Goal: Task Accomplishment & Management: Use online tool/utility

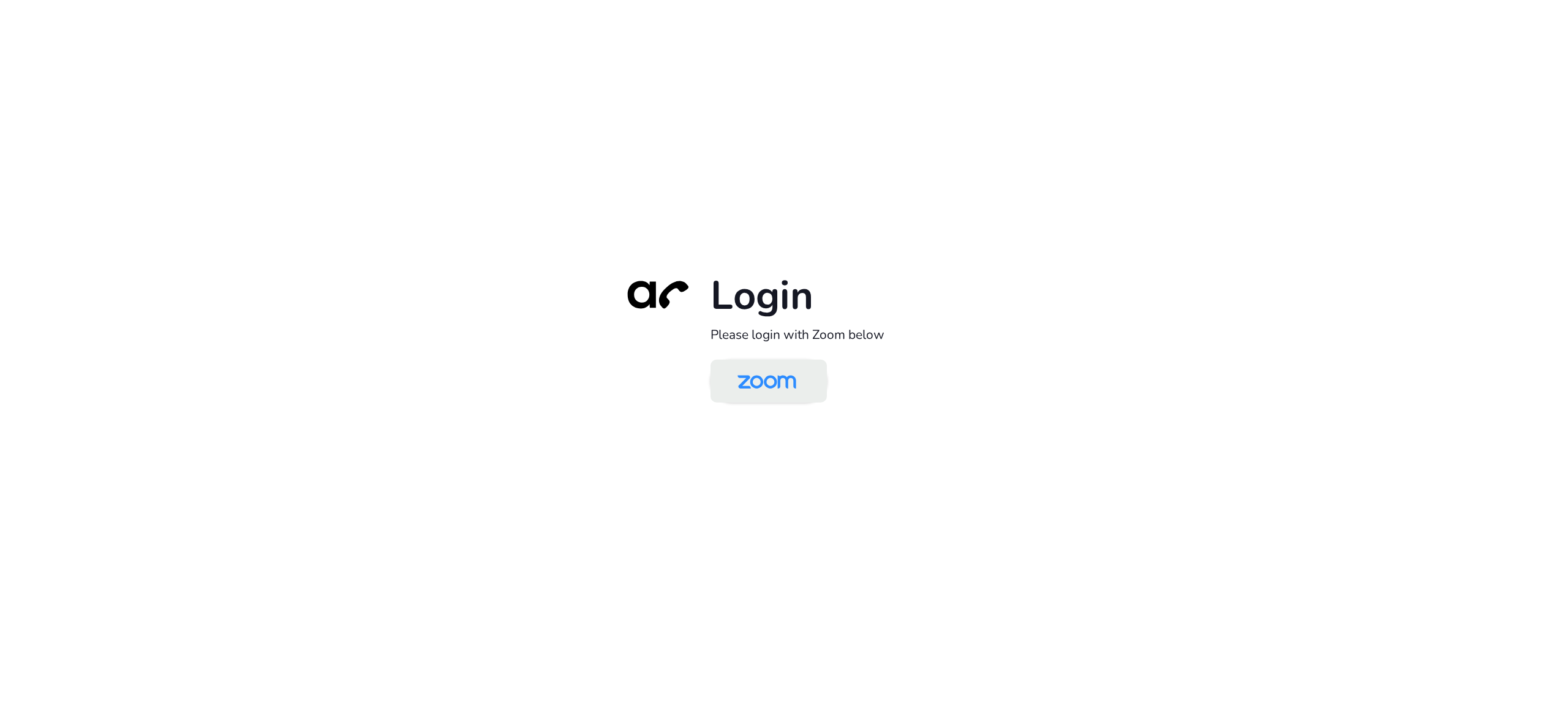
click at [749, 374] on img at bounding box center [767, 382] width 85 height 40
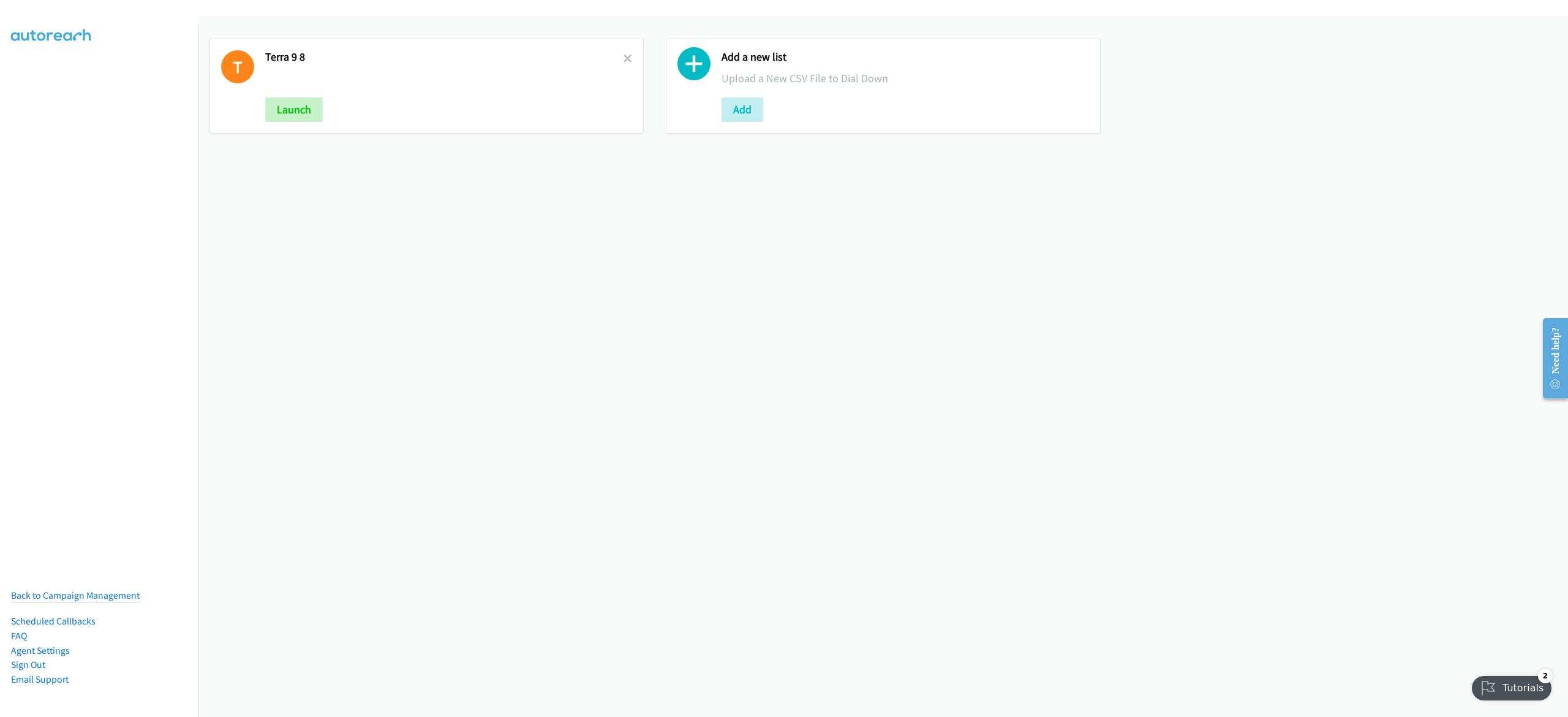
click at [624, 62] on link at bounding box center [628, 58] width 9 height 14
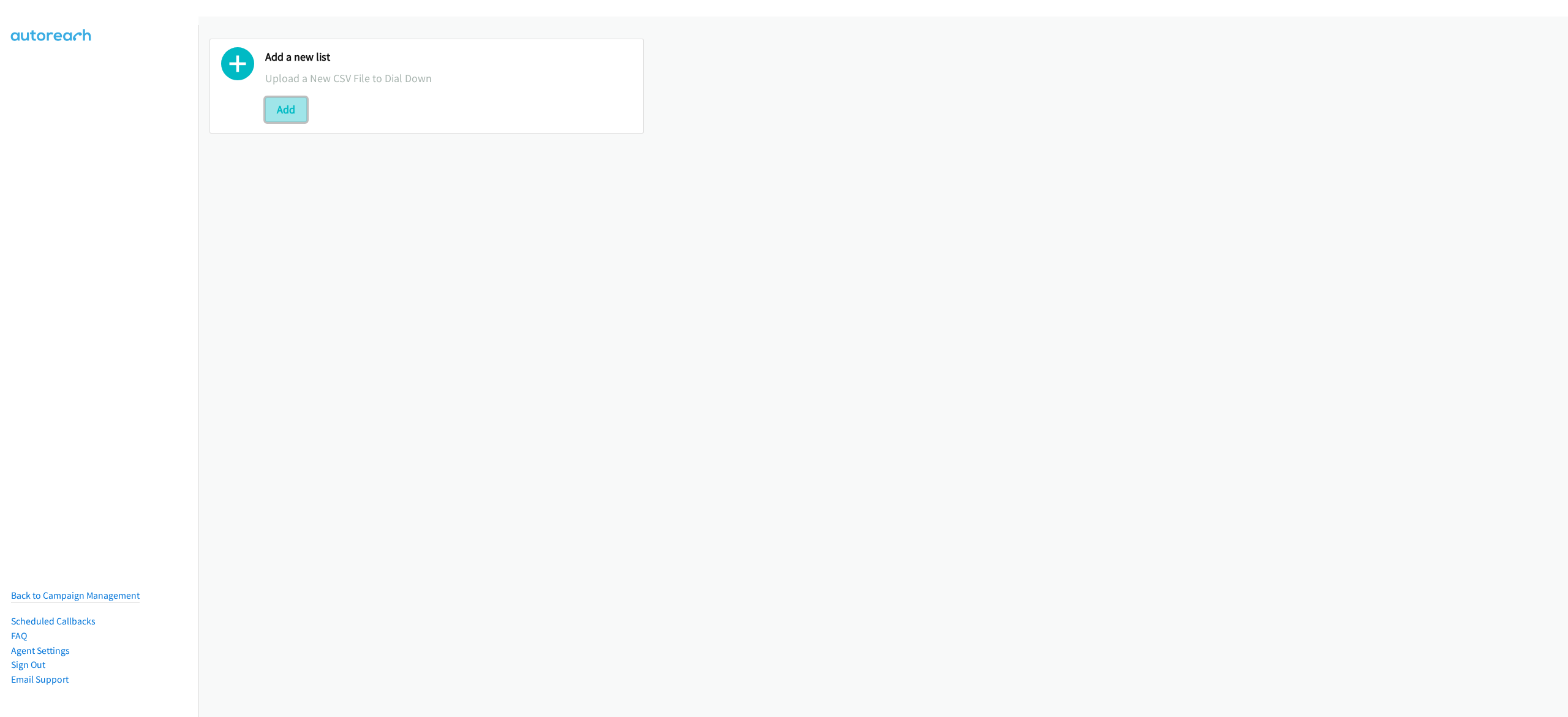
click at [292, 111] on button "Add" at bounding box center [286, 109] width 42 height 25
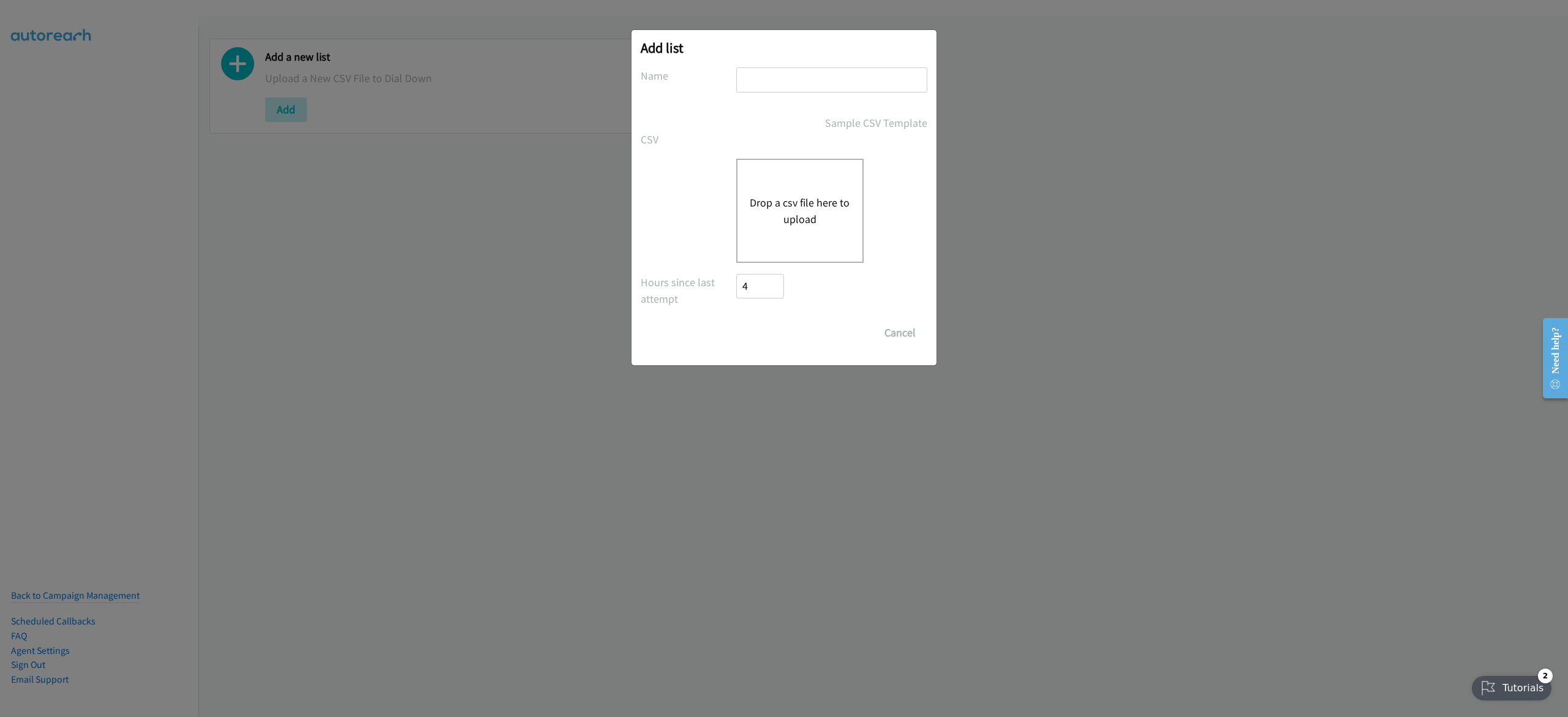
click at [789, 85] on input "text" at bounding box center [831, 80] width 191 height 25
type input "terra 9-9"
click at [755, 230] on div "Drop a csv file here to upload" at bounding box center [799, 211] width 127 height 104
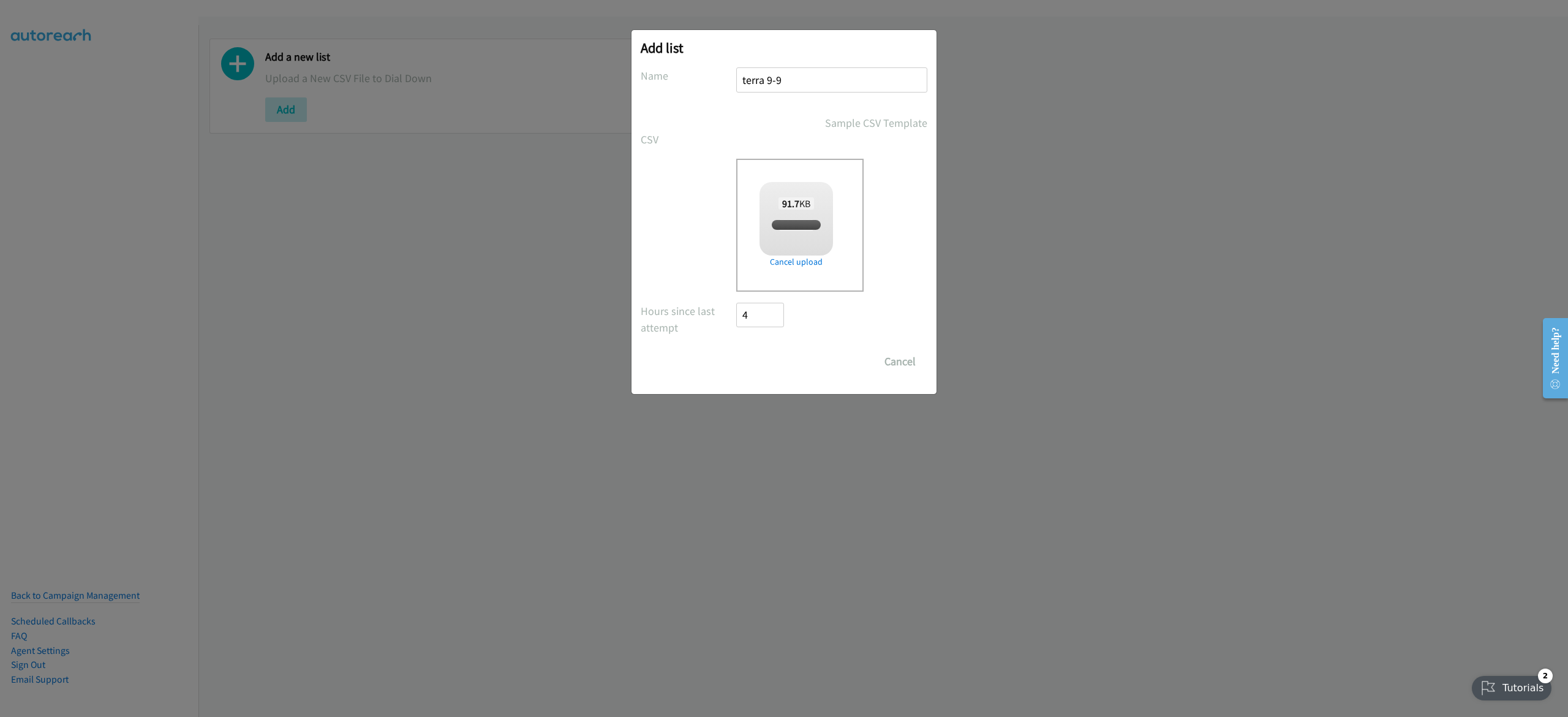
checkbox input "true"
click at [768, 357] on input "Save List" at bounding box center [767, 361] width 64 height 25
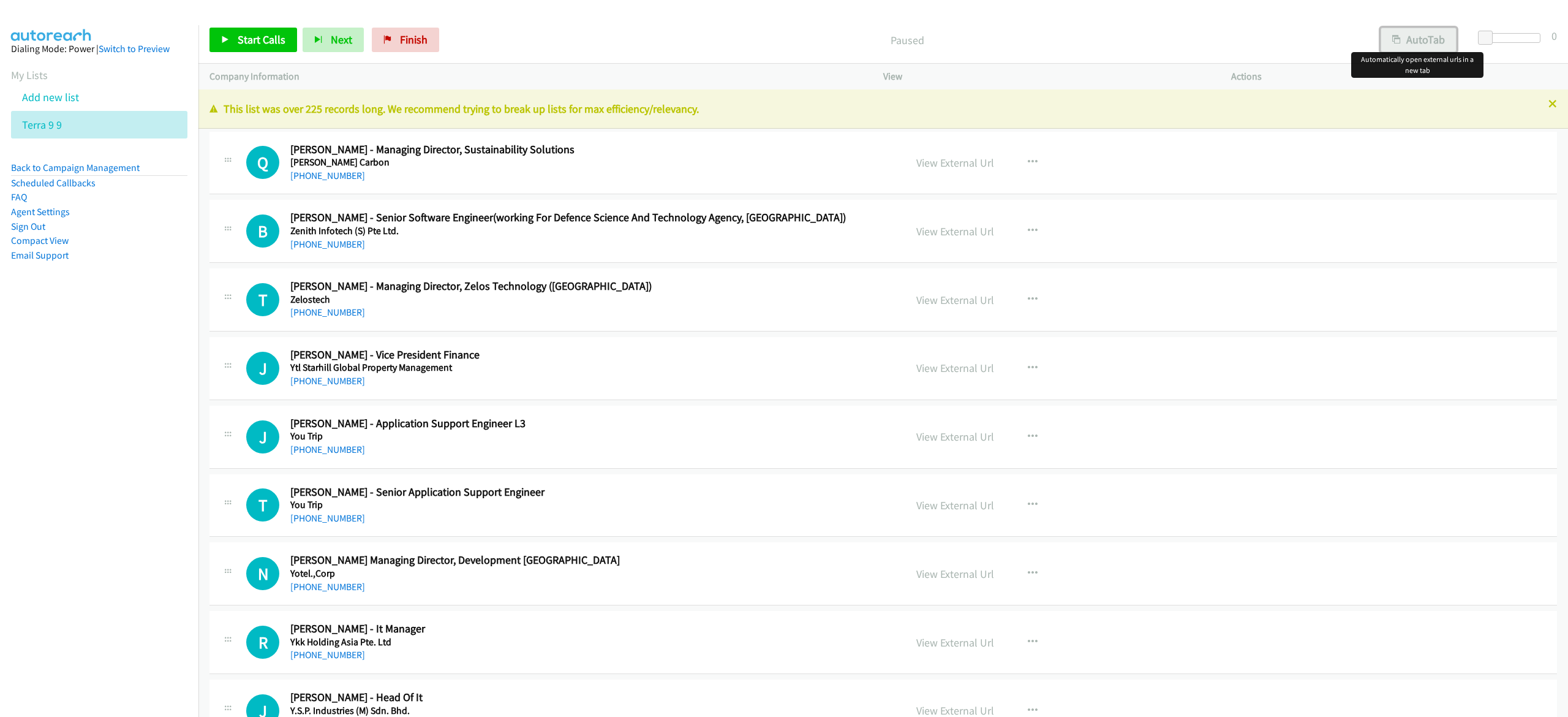
click at [1423, 42] on button "AutoTab" at bounding box center [1418, 40] width 76 height 25
click at [276, 41] on span "Start Calls" at bounding box center [262, 40] width 47 height 14
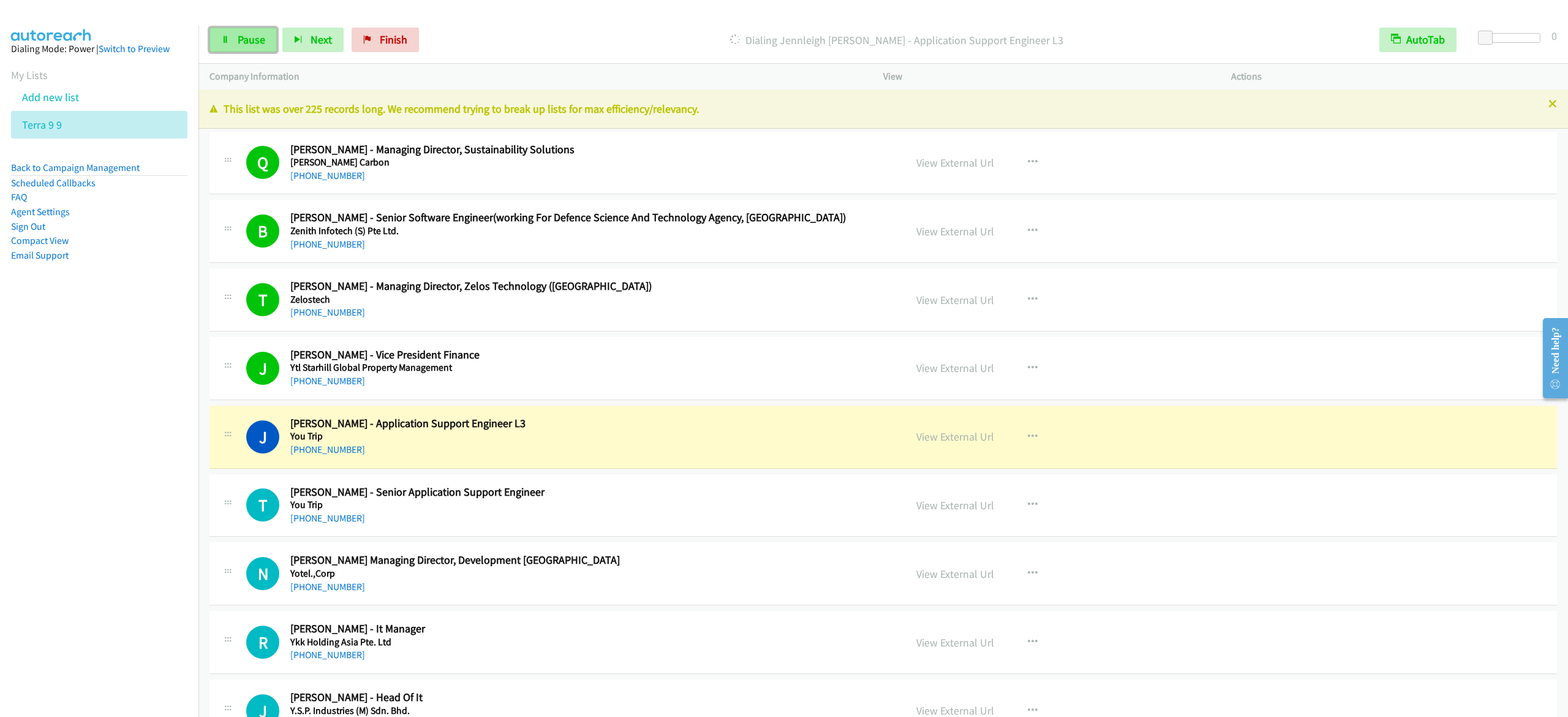
click at [262, 33] on span "Pause" at bounding box center [251, 40] width 28 height 14
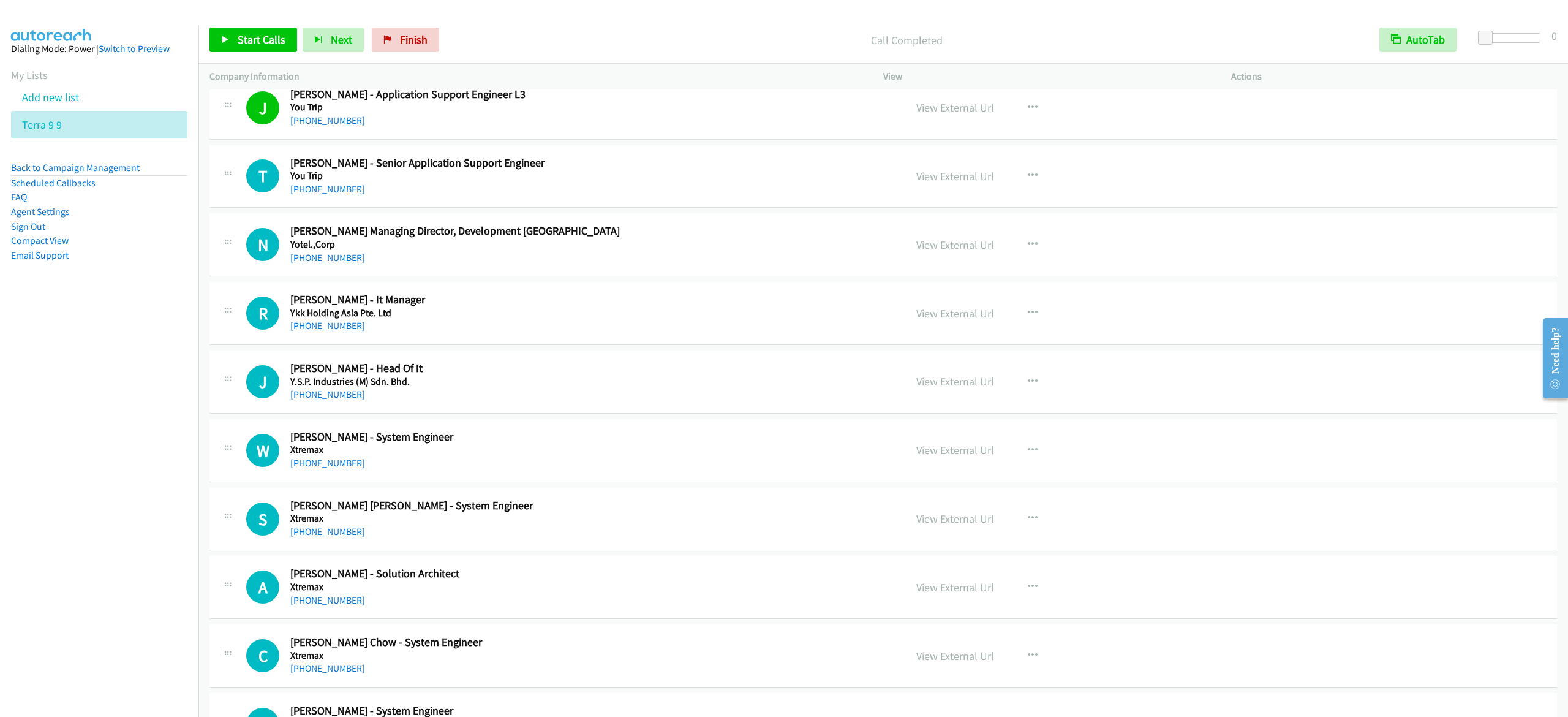
scroll to position [368, 0]
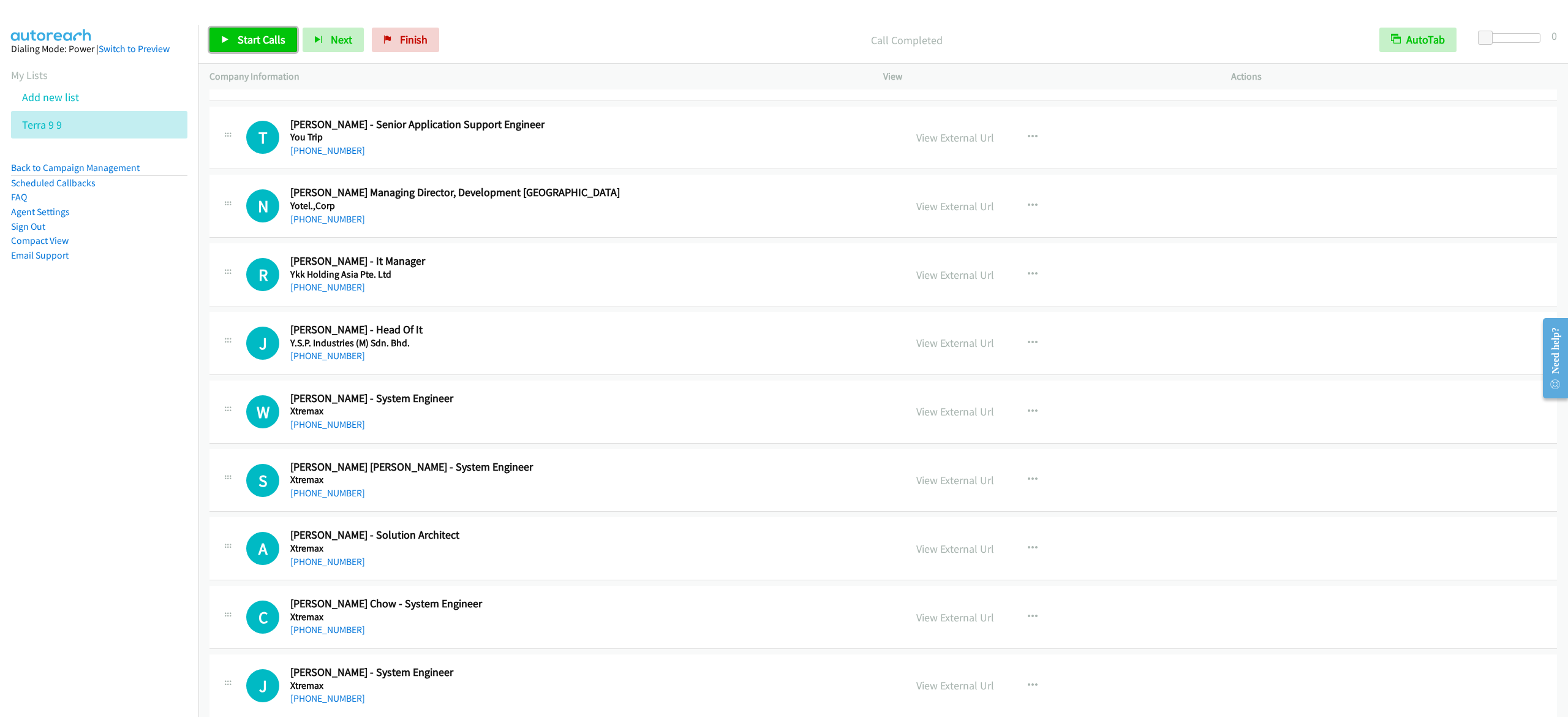
click at [281, 40] on span "Start Calls" at bounding box center [262, 40] width 47 height 14
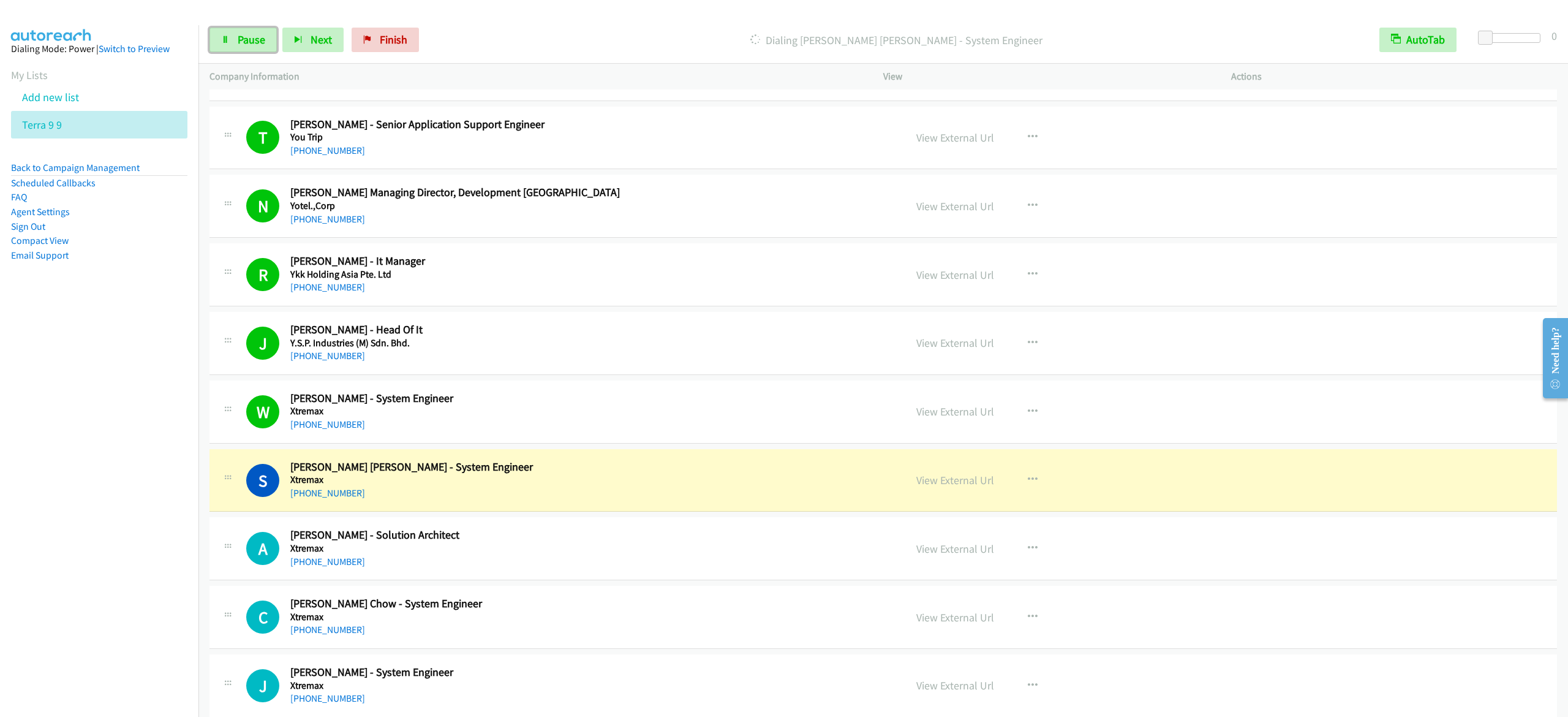
click at [260, 34] on span "Pause" at bounding box center [251, 40] width 28 height 14
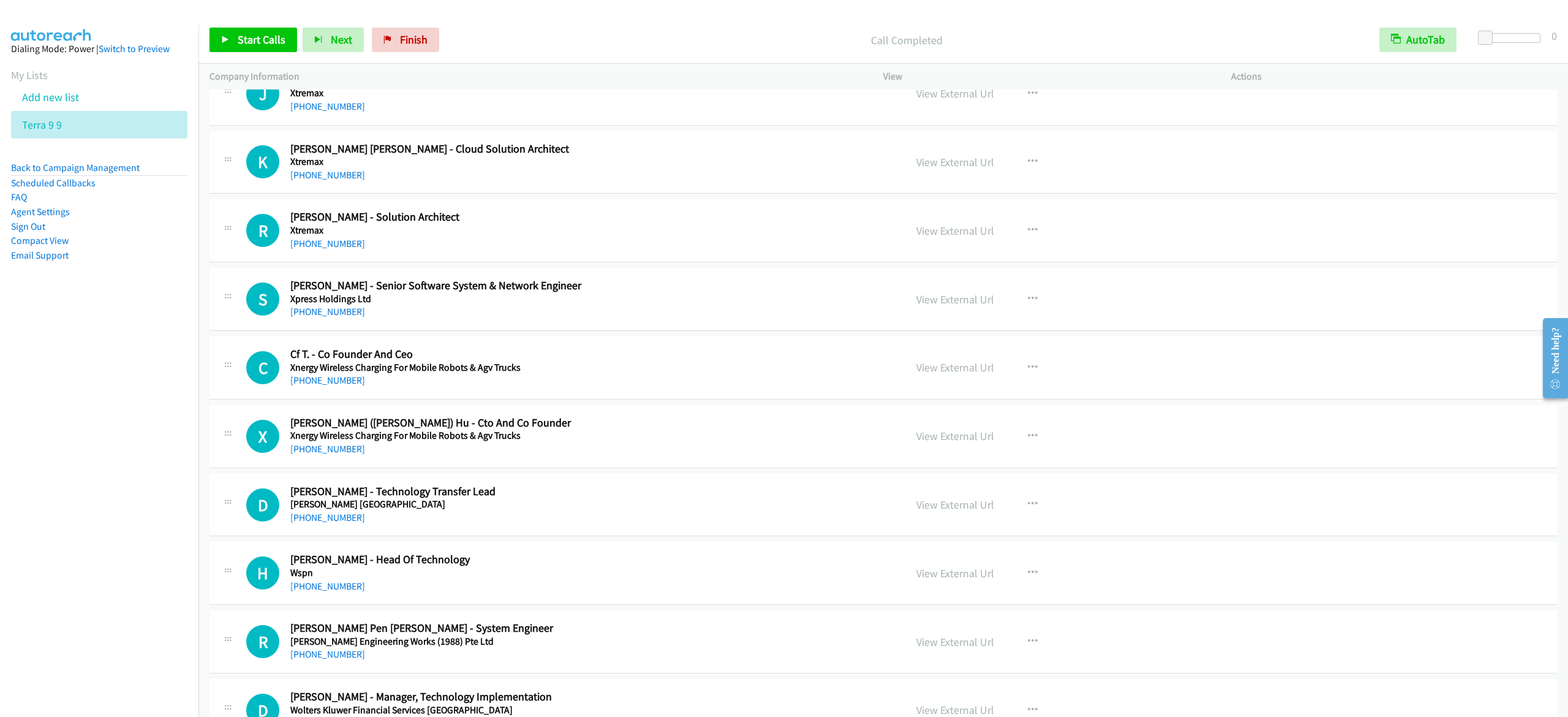
scroll to position [1470, 0]
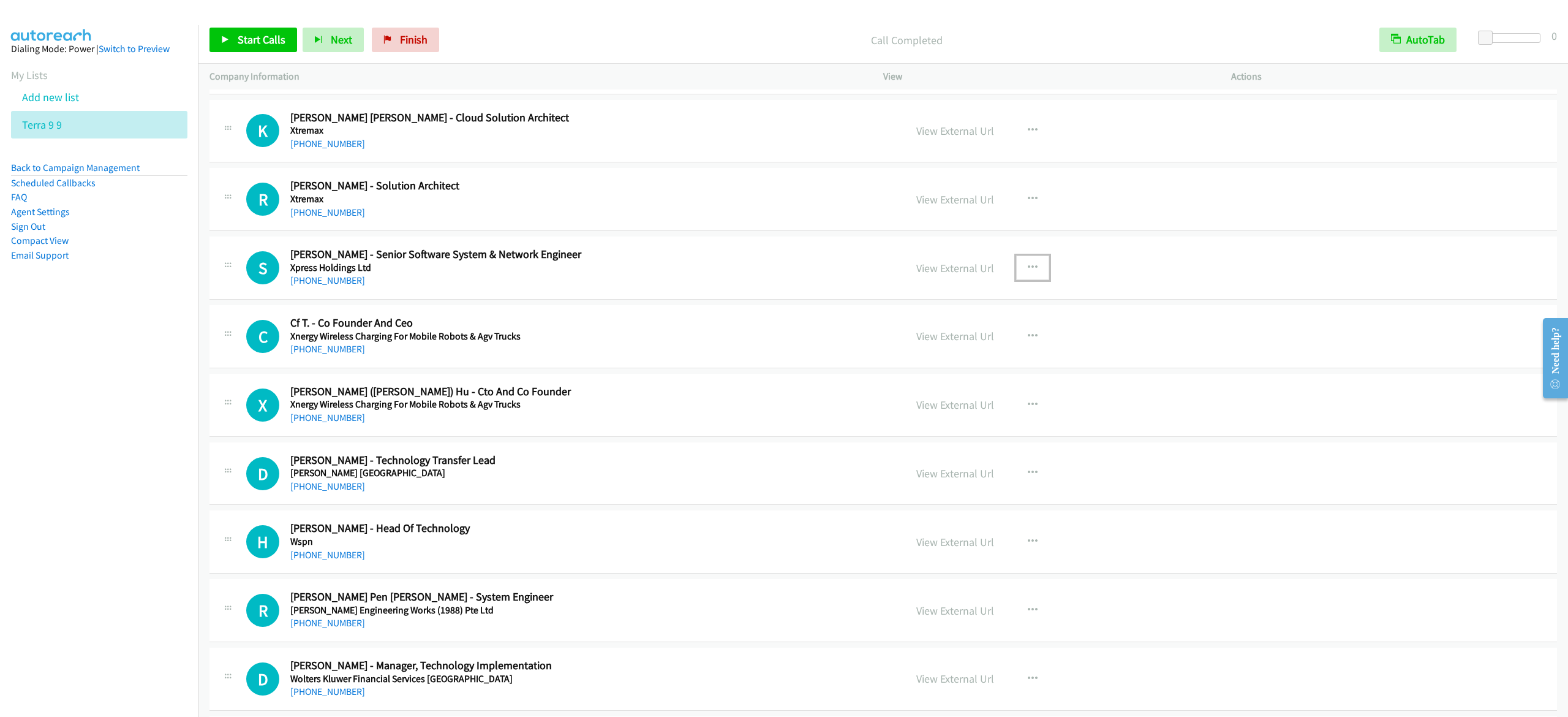
click at [1027, 272] on icon "button" at bounding box center [1032, 267] width 9 height 9
click at [951, 352] on link "Start Calls Here" at bounding box center [967, 348] width 163 height 25
click at [246, 44] on span "Start Calls" at bounding box center [262, 40] width 47 height 14
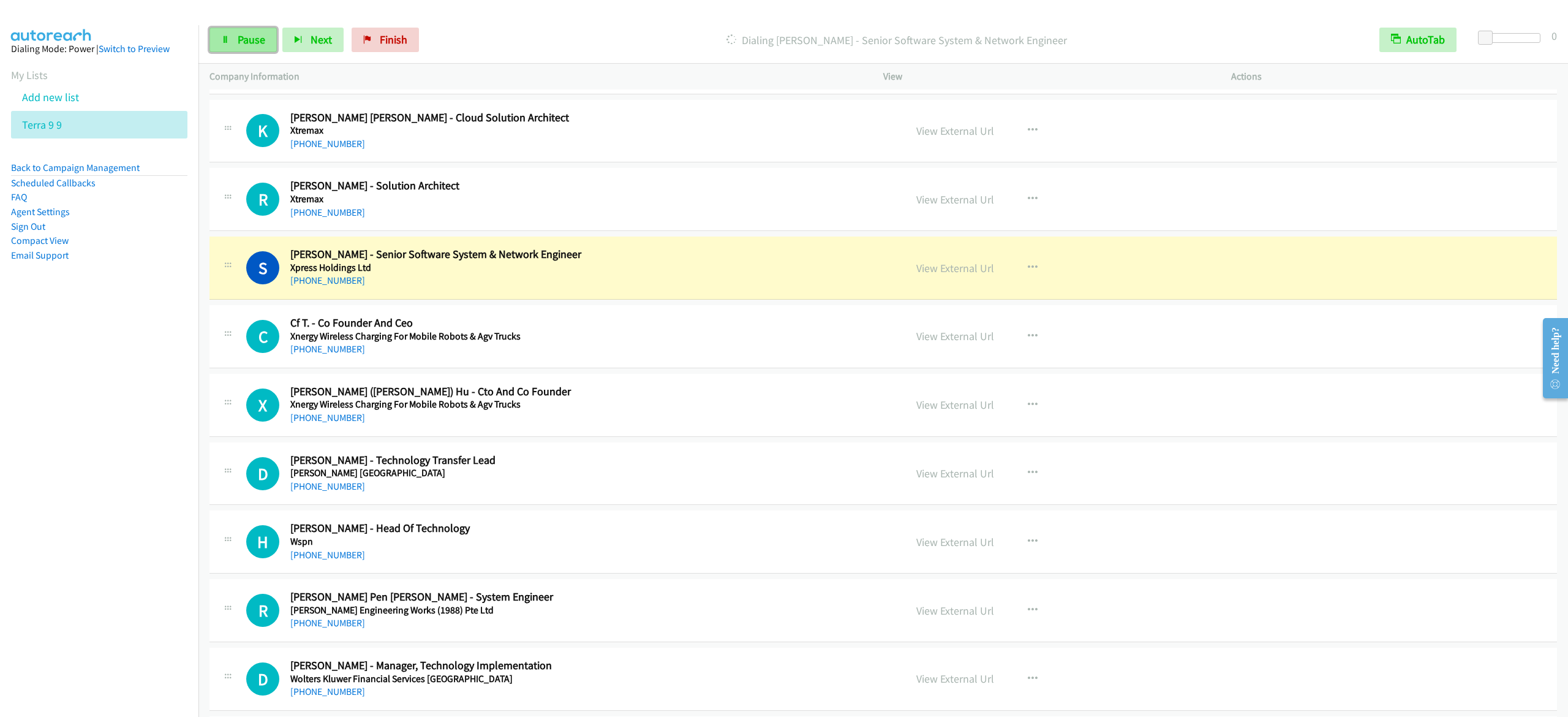
click at [253, 36] on span "Pause" at bounding box center [251, 40] width 28 height 14
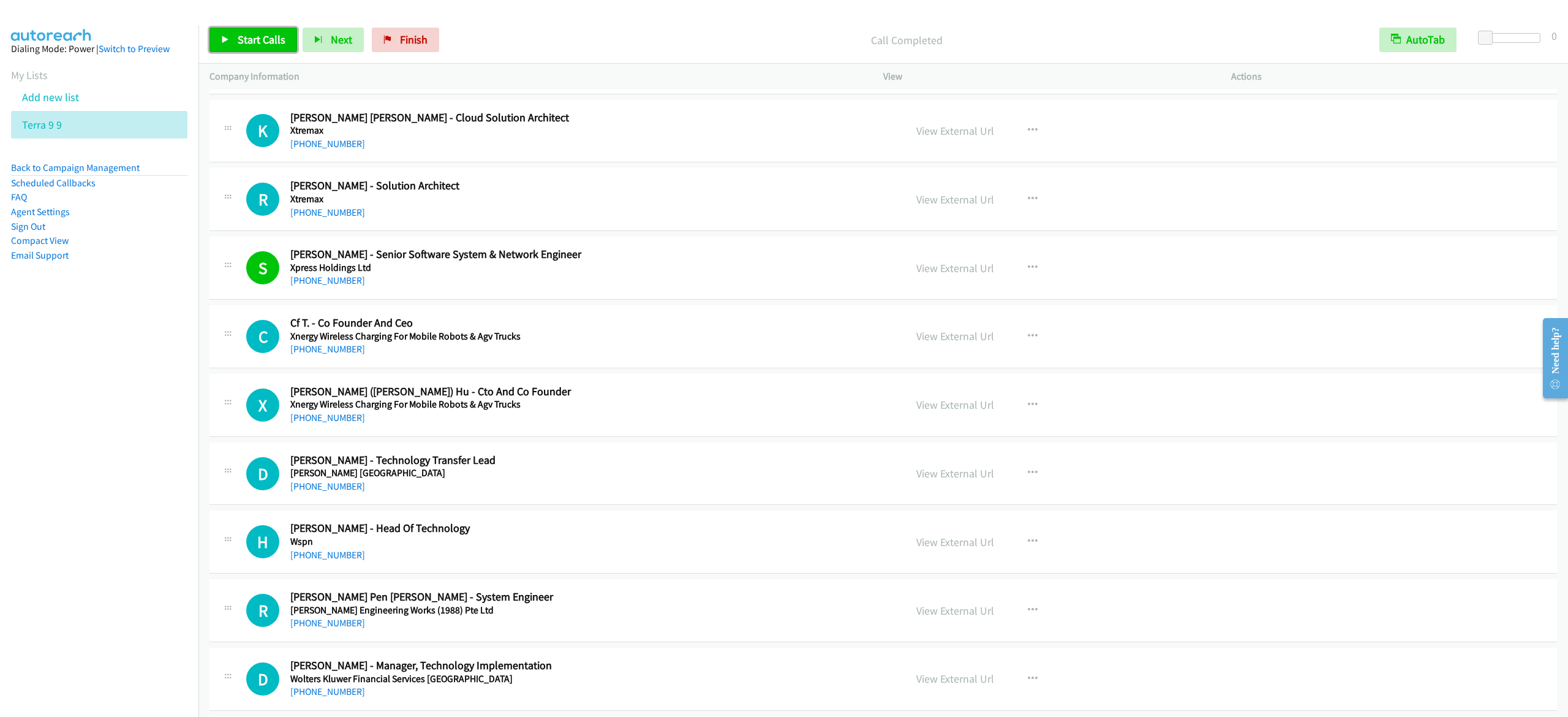
click at [281, 43] on span "Start Calls" at bounding box center [262, 40] width 47 height 14
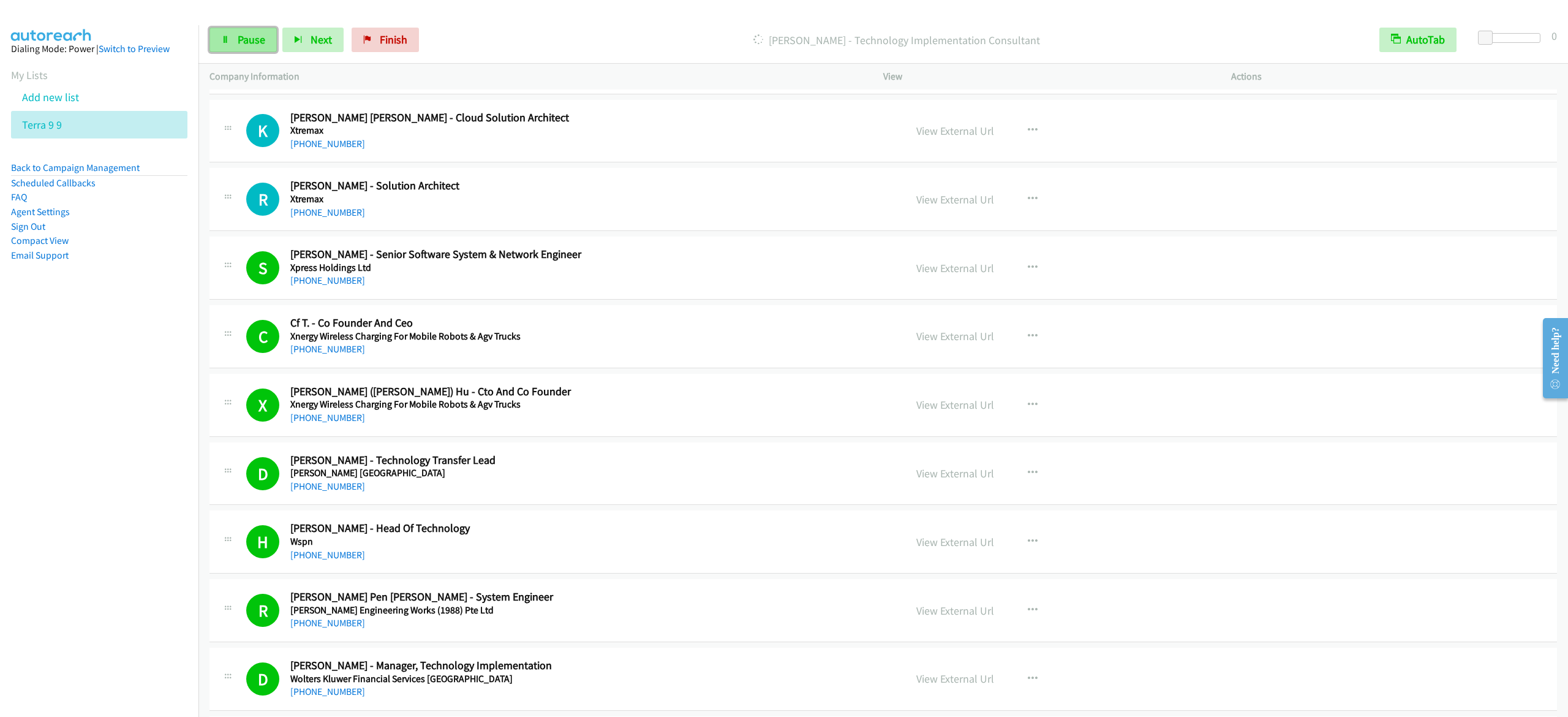
click at [246, 38] on span "Pause" at bounding box center [251, 40] width 28 height 14
click at [250, 40] on span "Start Calls" at bounding box center [262, 40] width 47 height 14
click at [256, 40] on span "Pause" at bounding box center [251, 40] width 28 height 14
